Goal: Task Accomplishment & Management: Manage account settings

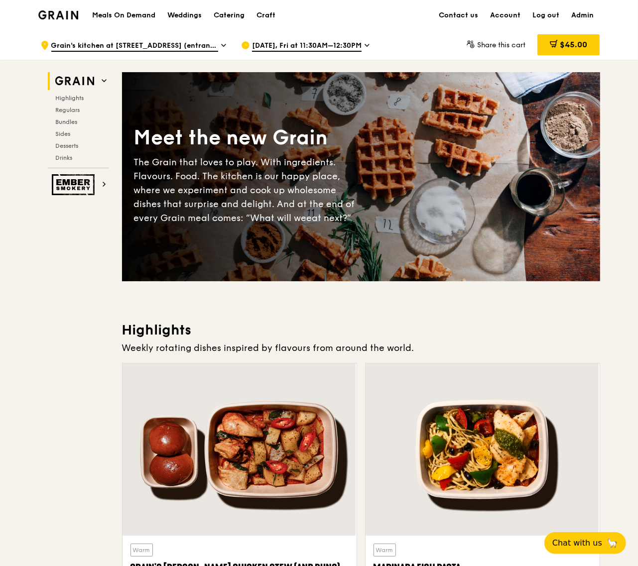
click at [175, 41] on span "Grain's kitchen at [STREET_ADDRESS] (entrance along [PERSON_NAME][GEOGRAPHIC_DA…" at bounding box center [134, 46] width 167 height 11
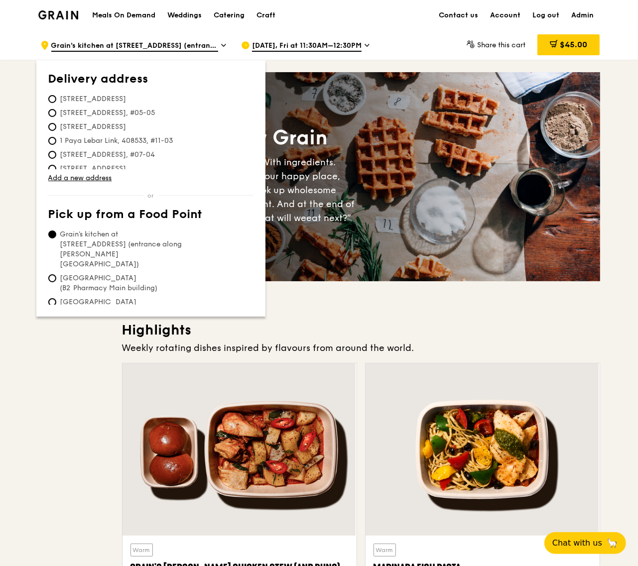
click at [90, 96] on span "[STREET_ADDRESS]" at bounding box center [93, 99] width 90 height 10
click at [56, 96] on input "[STREET_ADDRESS]" at bounding box center [52, 99] width 8 height 8
radio input "true"
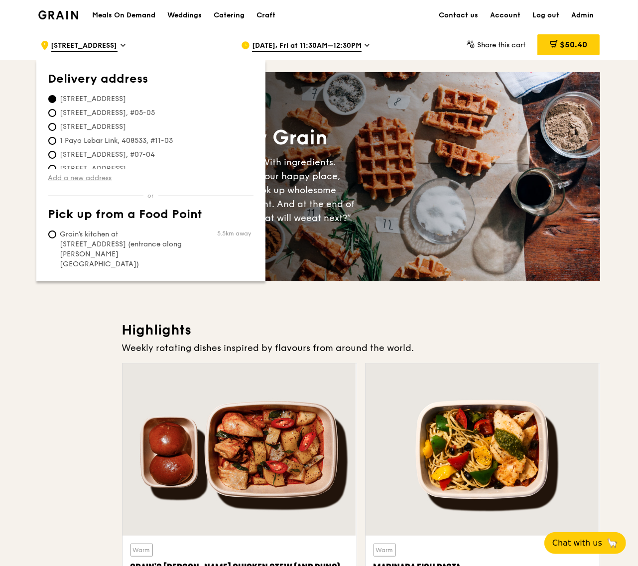
click at [82, 177] on link "Add a new address" at bounding box center [150, 178] width 205 height 10
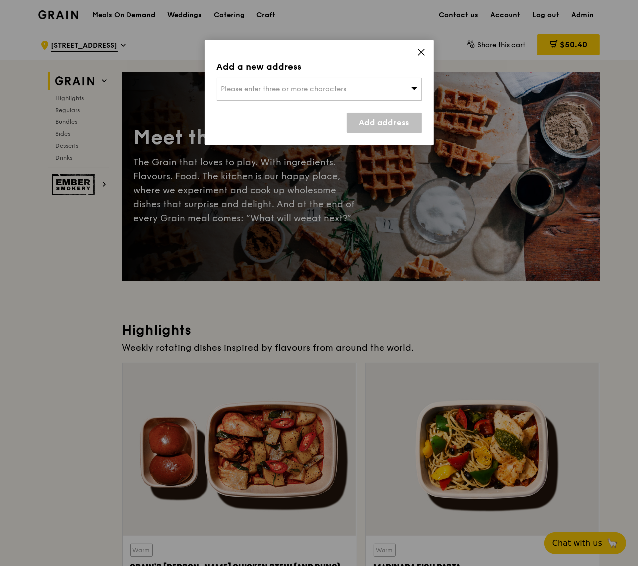
click at [263, 87] on span "Please enter three or more characters" at bounding box center [284, 89] width 126 height 8
type input "11 jalan tan tock seng"
click at [314, 109] on div "11 Jalan Tan Tock Seng" at bounding box center [294, 109] width 147 height 10
click at [409, 129] on link "Add address" at bounding box center [384, 123] width 75 height 21
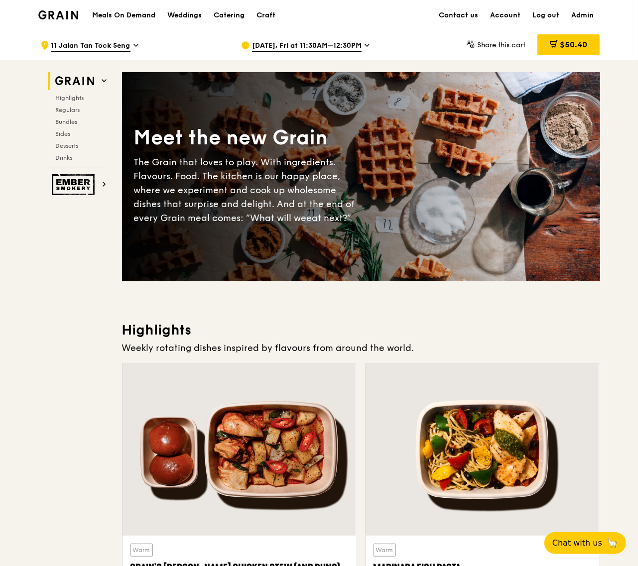
click at [98, 47] on span "11 Jalan Tan Tock Seng" at bounding box center [90, 46] width 79 height 11
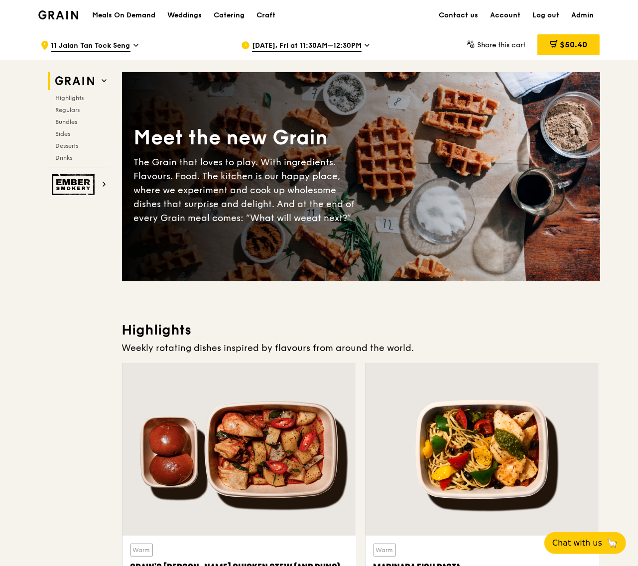
click at [95, 47] on span "11 Jalan Tan Tock Seng" at bounding box center [90, 46] width 79 height 11
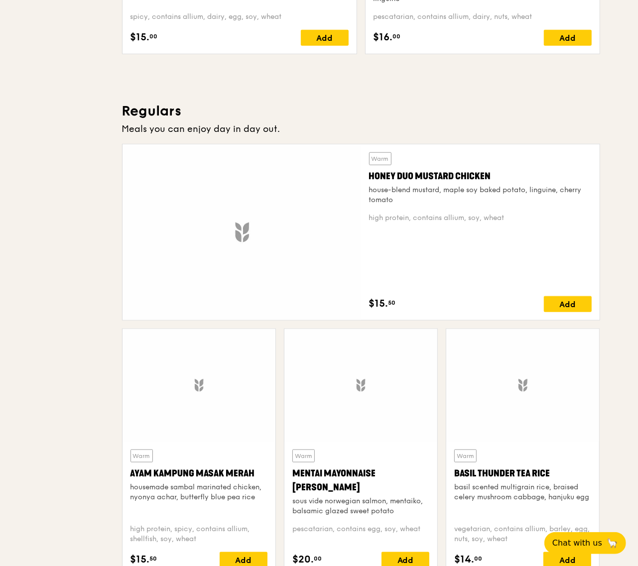
scroll to position [947, 0]
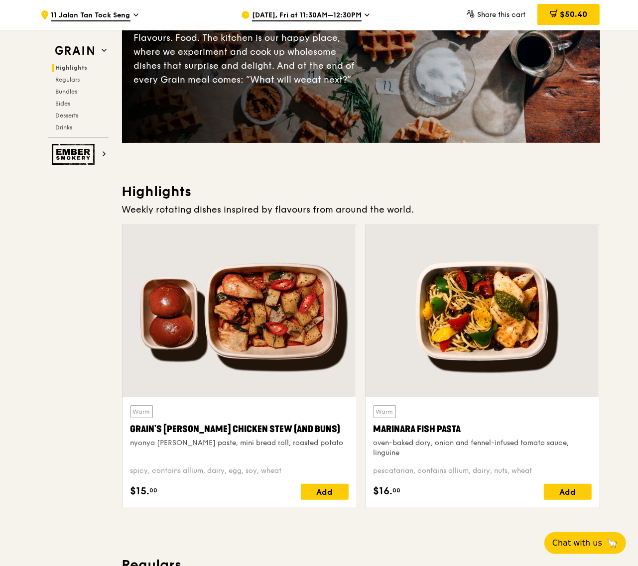
scroll to position [0, 0]
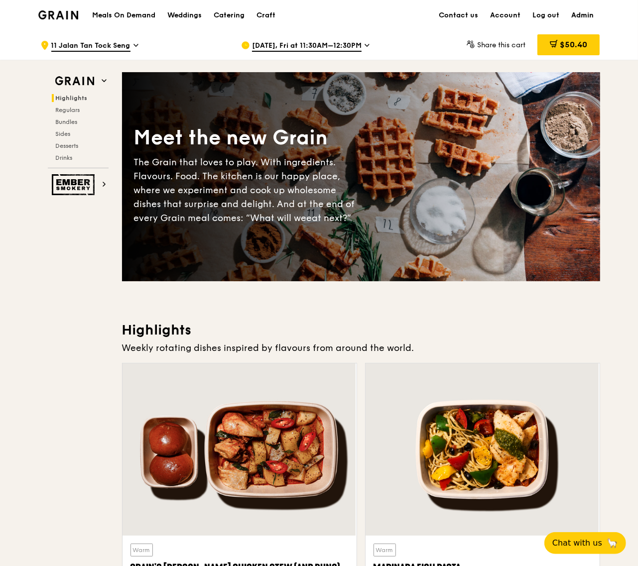
click at [591, 14] on link "Admin" at bounding box center [583, 15] width 34 height 30
select select "100"
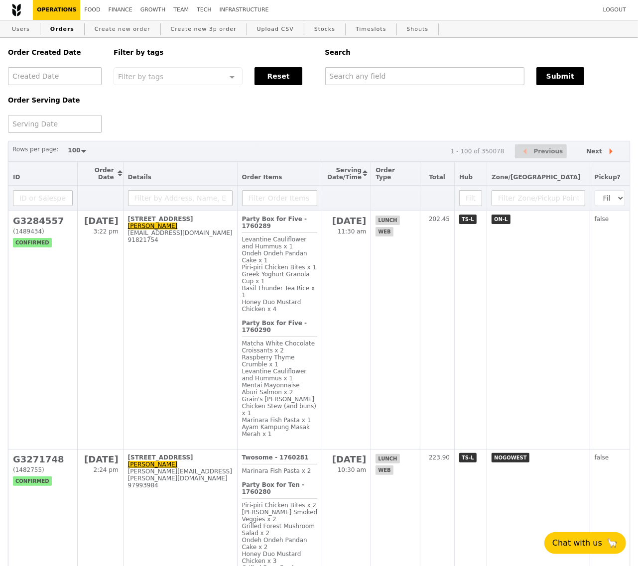
click at [57, 6] on link "Operations" at bounding box center [56, 10] width 47 height 20
click at [24, 27] on link "Users" at bounding box center [21, 29] width 26 height 18
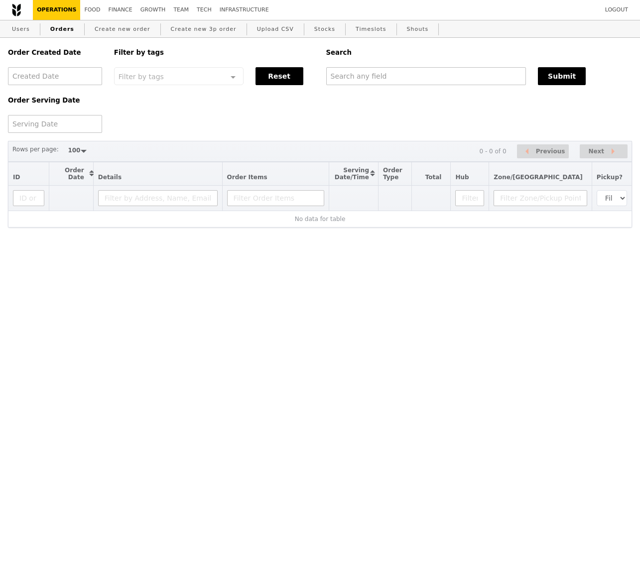
select select "100"
